Goal: Task Accomplishment & Management: Use online tool/utility

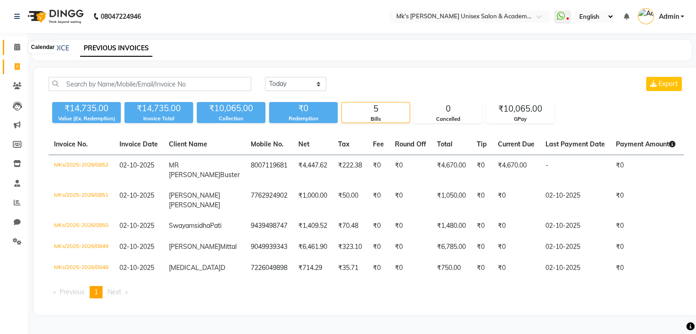
click at [19, 51] on span at bounding box center [17, 47] width 16 height 11
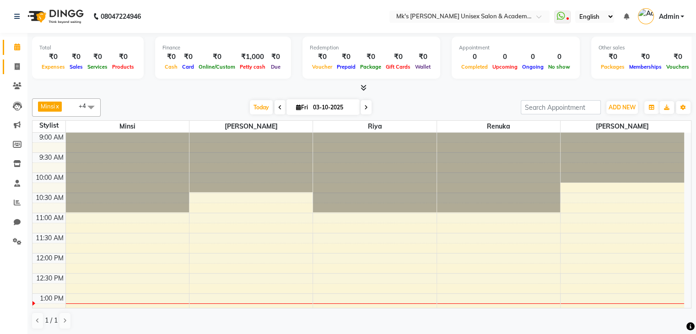
click at [20, 61] on link "Invoice" at bounding box center [14, 66] width 22 height 15
select select "service"
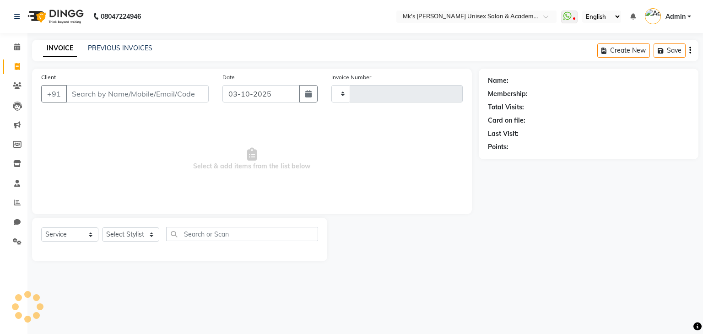
type input "0854"
click at [123, 99] on input "Client" at bounding box center [137, 93] width 143 height 17
type input "a"
select select "6031"
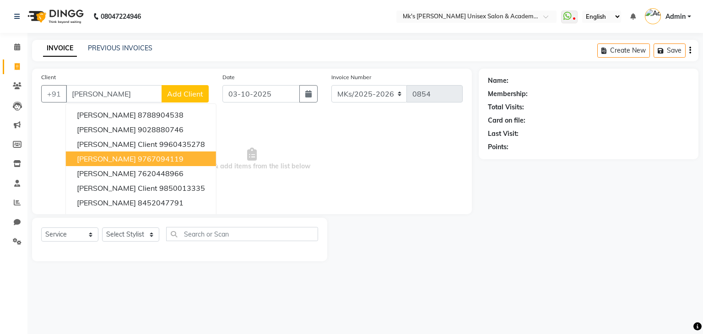
click at [144, 158] on ngb-highlight "9767094119" at bounding box center [161, 158] width 46 height 9
type input "9767094119"
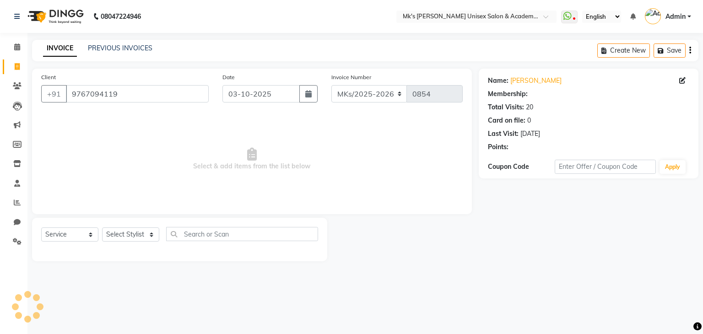
select select "1: Object"
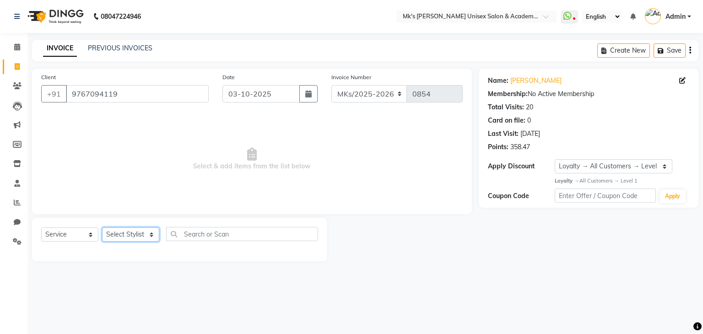
click at [122, 233] on select "Select Stylist [PERSON_NAME] Minsi Renuka [PERSON_NAME] [PERSON_NAME]" at bounding box center [130, 234] width 57 height 14
select select "92601"
click at [102, 228] on select "Select Stylist [PERSON_NAME] Minsi Renuka [PERSON_NAME] [PERSON_NAME]" at bounding box center [130, 234] width 57 height 14
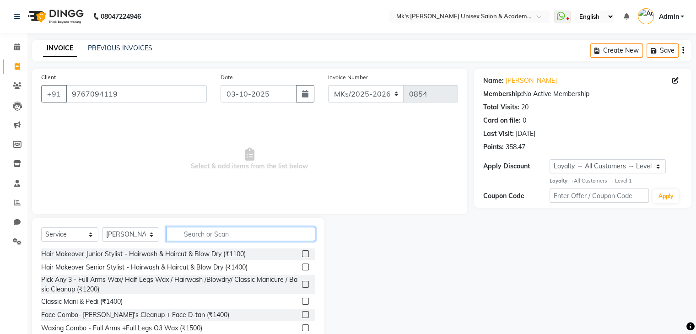
click at [233, 232] on input "text" at bounding box center [240, 234] width 149 height 14
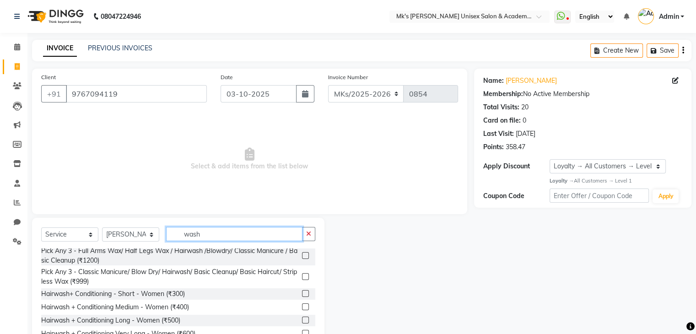
scroll to position [35, 0]
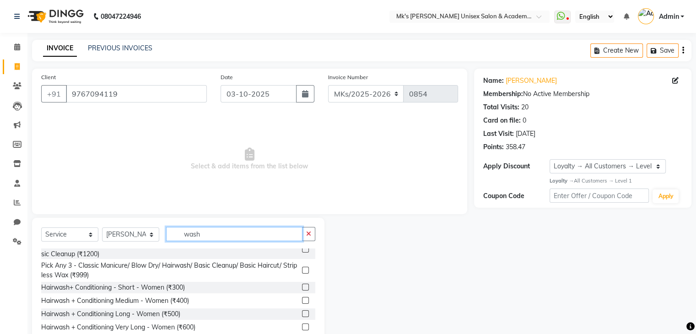
type input "wash"
click at [302, 301] on label at bounding box center [305, 300] width 7 height 7
click at [302, 301] on input "checkbox" at bounding box center [305, 301] width 6 height 6
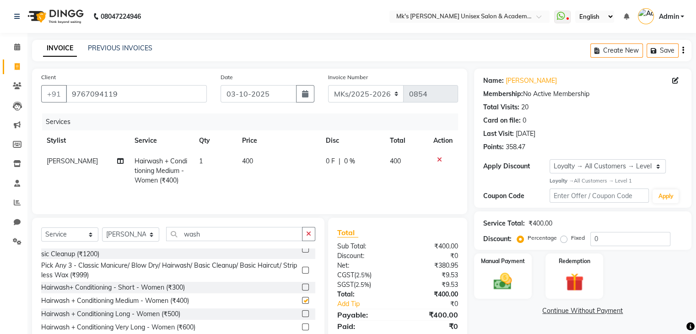
checkbox input "false"
click at [248, 162] on span "400" at bounding box center [247, 161] width 11 height 8
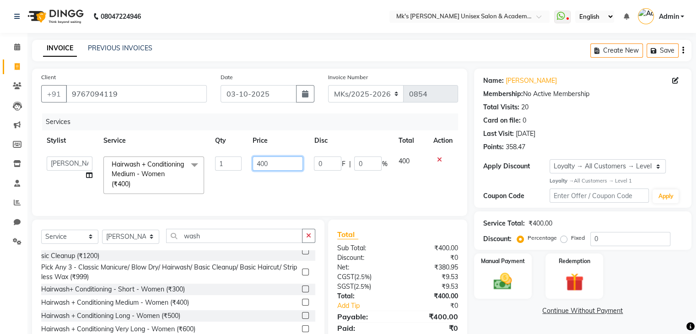
click at [258, 163] on input "400" at bounding box center [278, 164] width 50 height 14
type input "450"
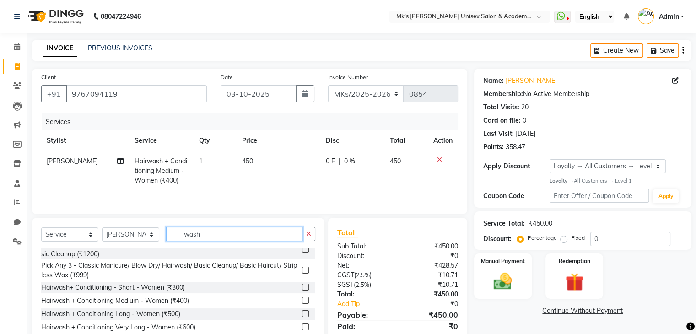
click at [189, 237] on input "wash" at bounding box center [234, 234] width 136 height 14
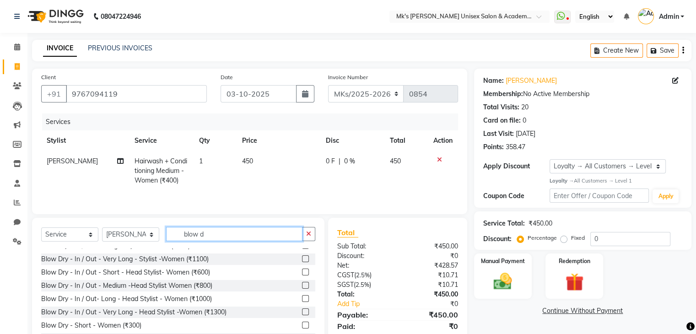
scroll to position [335, 0]
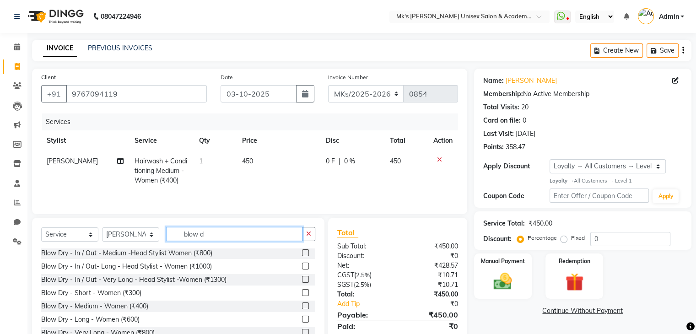
type input "blow d"
click at [302, 304] on label at bounding box center [305, 305] width 7 height 7
click at [302, 304] on input "checkbox" at bounding box center [305, 306] width 6 height 6
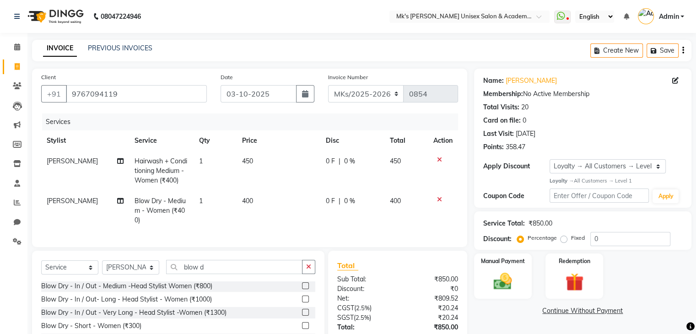
checkbox input "false"
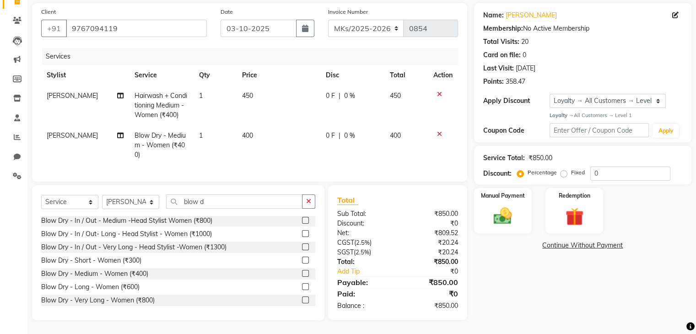
click at [67, 94] on td "[PERSON_NAME]" at bounding box center [85, 106] width 88 height 40
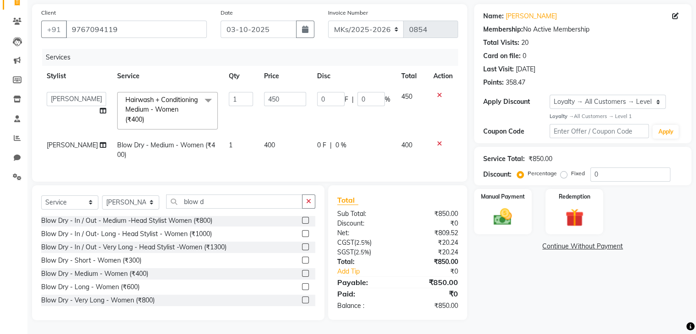
scroll to position [72, 0]
click at [67, 94] on select "[PERSON_NAME] Minsi Renuka [PERSON_NAME] [PERSON_NAME]" at bounding box center [76, 99] width 59 height 14
select select "21738"
click at [66, 141] on span "[PERSON_NAME]" at bounding box center [72, 145] width 51 height 8
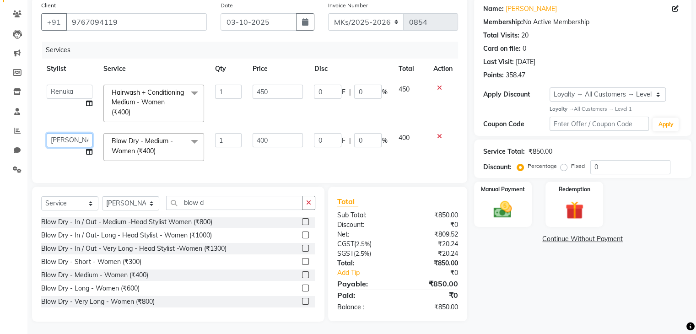
click at [66, 139] on select "[PERSON_NAME] Minsi Renuka [PERSON_NAME] [PERSON_NAME]" at bounding box center [70, 140] width 46 height 14
select select "21738"
click at [144, 207] on select "Select Stylist [PERSON_NAME] Minsi Renuka [PERSON_NAME] [PERSON_NAME]" at bounding box center [130, 203] width 57 height 14
select select "21738"
click at [102, 203] on select "Select Stylist [PERSON_NAME] Minsi Renuka [PERSON_NAME] [PERSON_NAME]" at bounding box center [130, 203] width 57 height 14
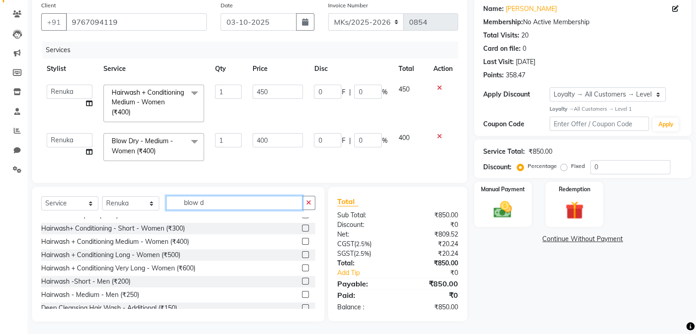
drag, startPoint x: 221, startPoint y: 210, endPoint x: 131, endPoint y: 205, distance: 90.3
click at [131, 205] on div "Select Service Product Membership Package Voucher Prepaid Gift Card Select Styl…" at bounding box center [178, 207] width 274 height 22
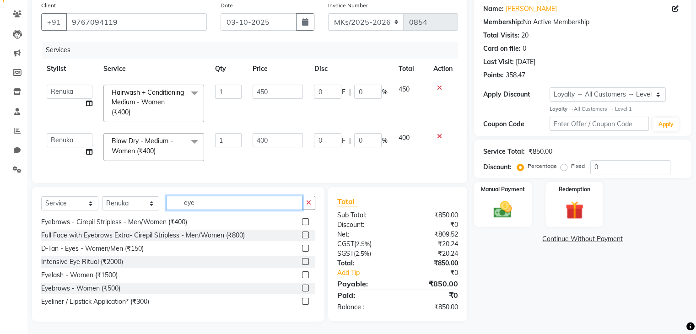
scroll to position [0, 0]
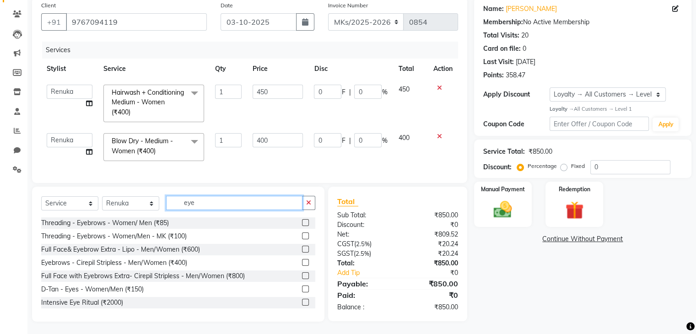
type input "eye"
click at [302, 226] on label at bounding box center [305, 222] width 7 height 7
click at [302, 226] on input "checkbox" at bounding box center [305, 223] width 6 height 6
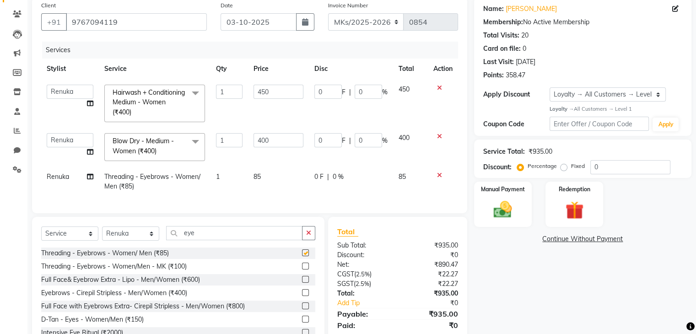
checkbox input "false"
click at [496, 208] on img at bounding box center [502, 210] width 31 height 22
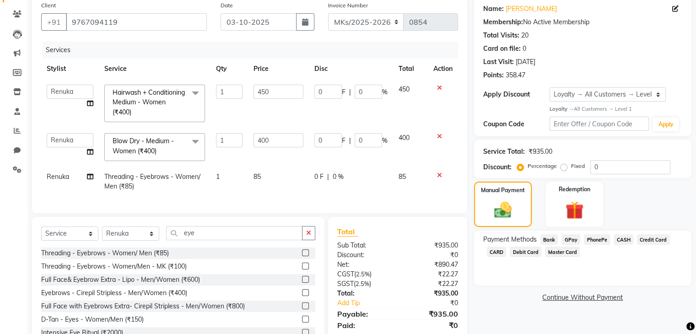
click at [569, 238] on span "GPay" at bounding box center [570, 239] width 19 height 11
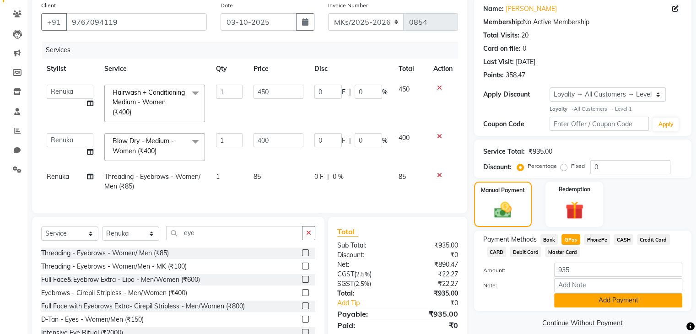
click at [580, 301] on button "Add Payment" at bounding box center [618, 300] width 128 height 14
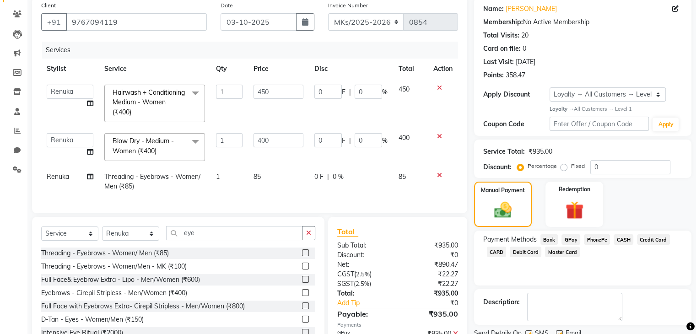
scroll to position [175, 0]
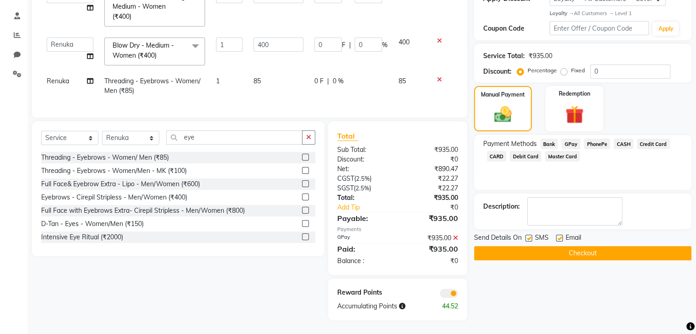
click at [585, 248] on button "Checkout" at bounding box center [582, 253] width 217 height 14
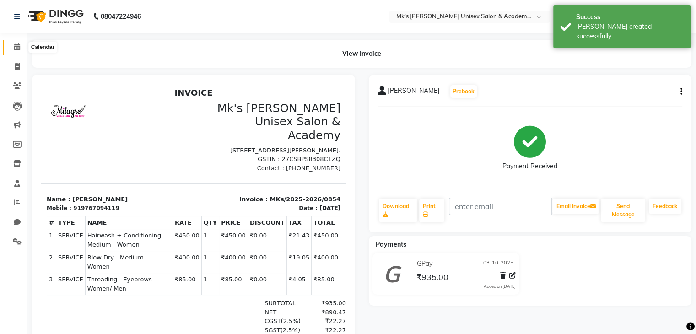
click at [15, 45] on icon at bounding box center [17, 46] width 6 height 7
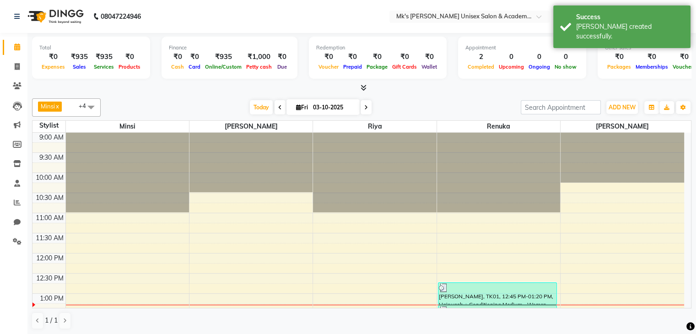
click at [363, 88] on icon at bounding box center [364, 87] width 6 height 7
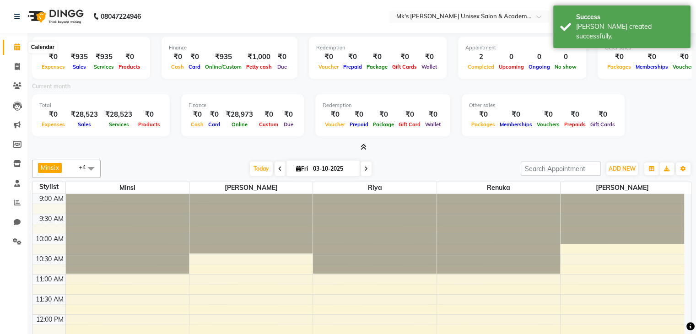
click at [15, 48] on icon at bounding box center [17, 46] width 6 height 7
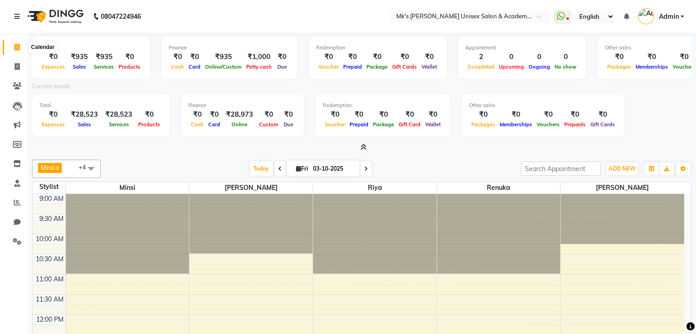
click at [19, 49] on icon at bounding box center [17, 46] width 6 height 7
